Goal: Find specific page/section: Find specific page/section

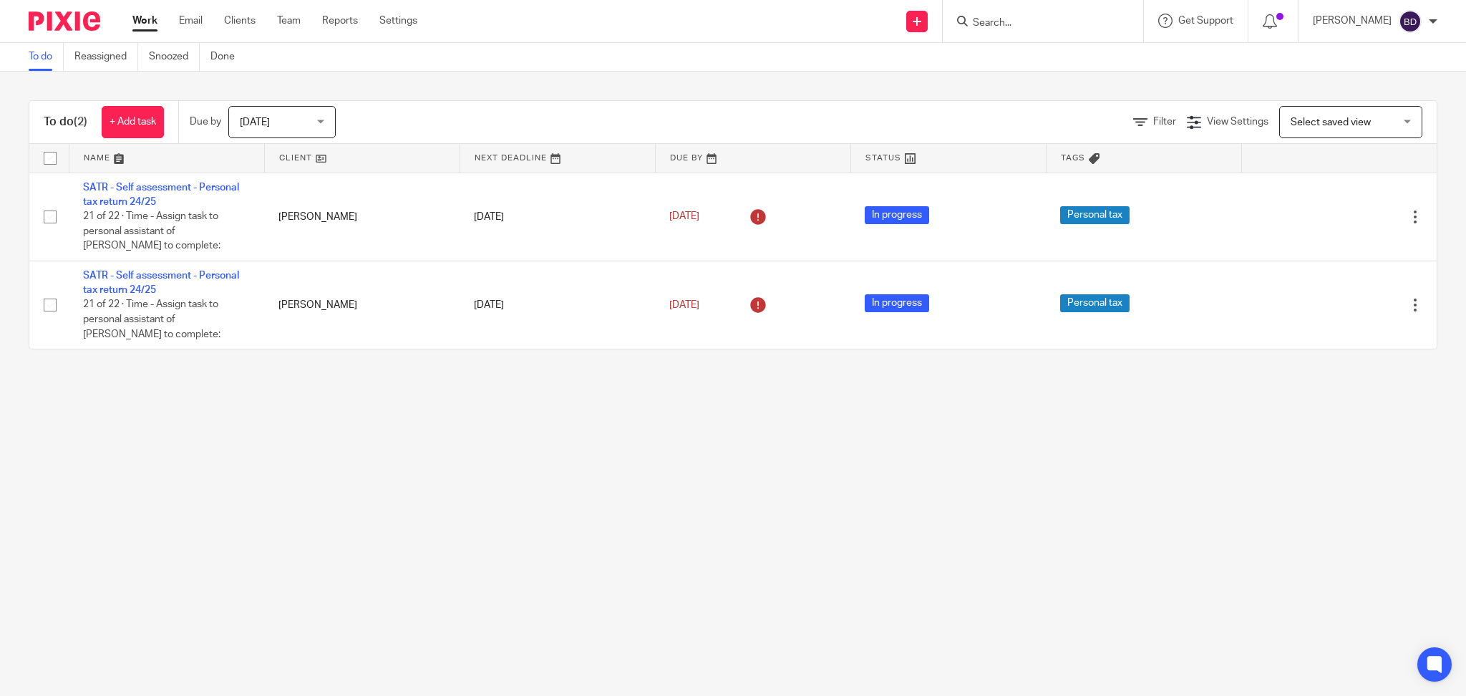
click at [140, 21] on link "Work" at bounding box center [144, 21] width 25 height 14
click at [325, 117] on div "[DATE] [DATE]" at bounding box center [281, 122] width 107 height 32
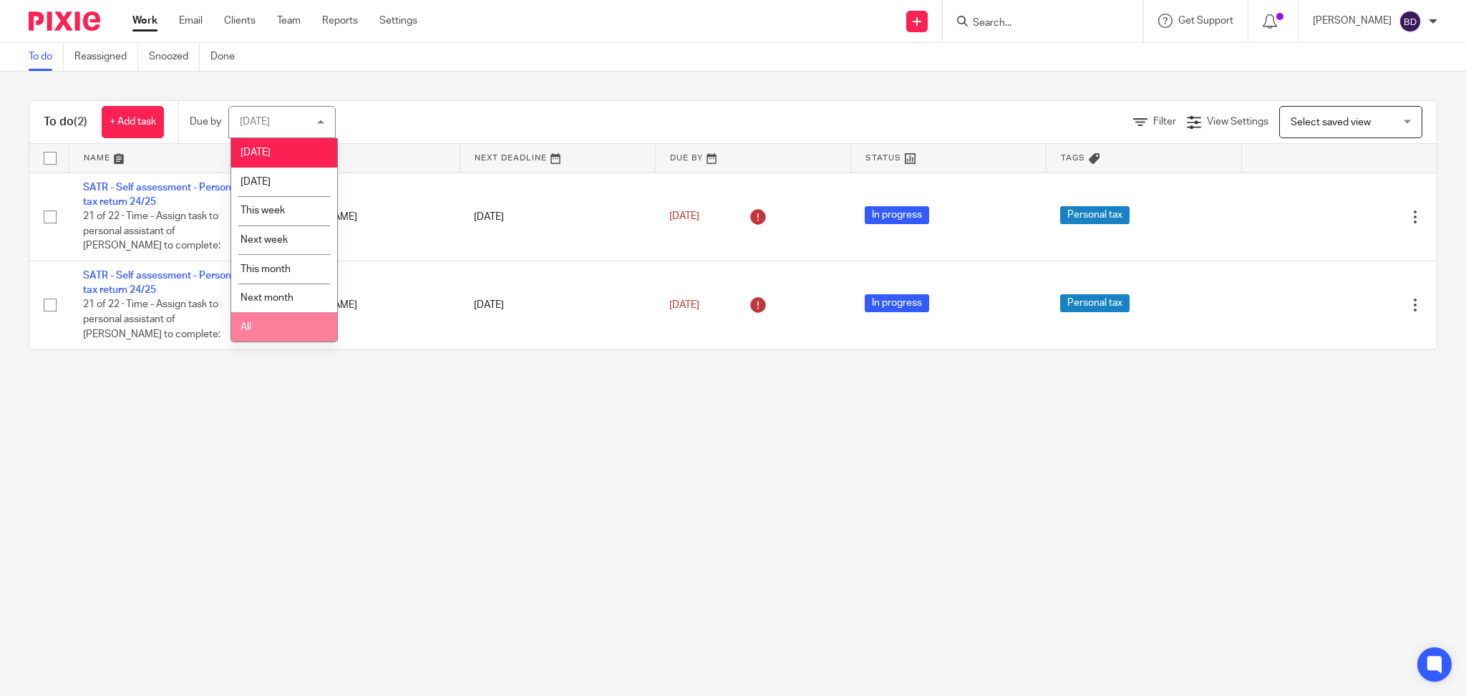
click at [275, 334] on li "All" at bounding box center [284, 326] width 106 height 29
